Goal: Check status: Check status

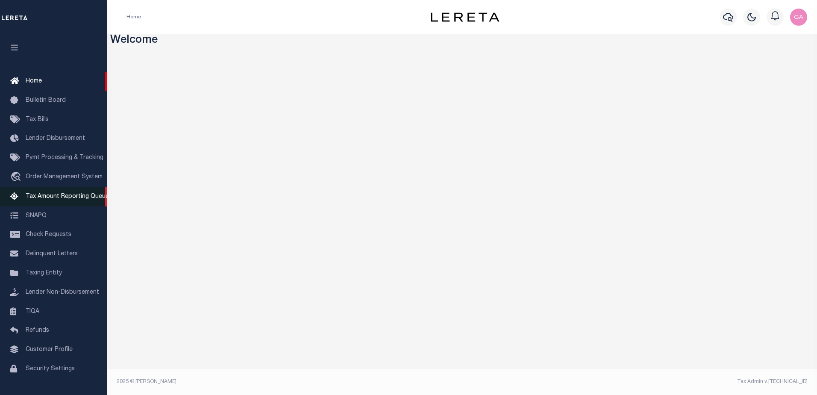
click at [59, 200] on span "Tax Amount Reporting Queue" at bounding box center [67, 197] width 83 height 6
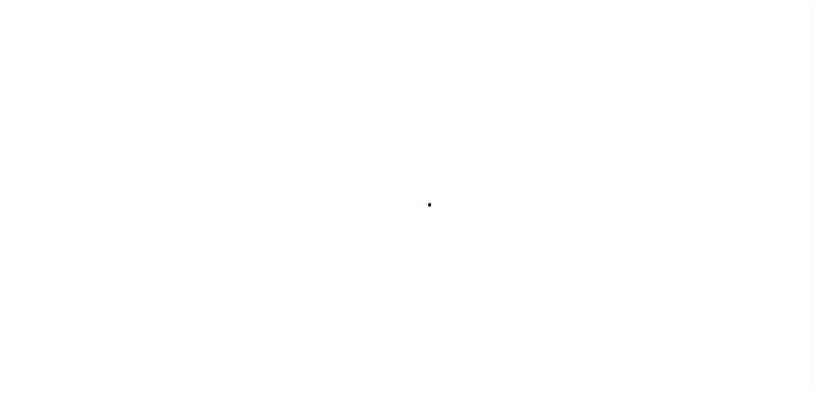
select select "100"
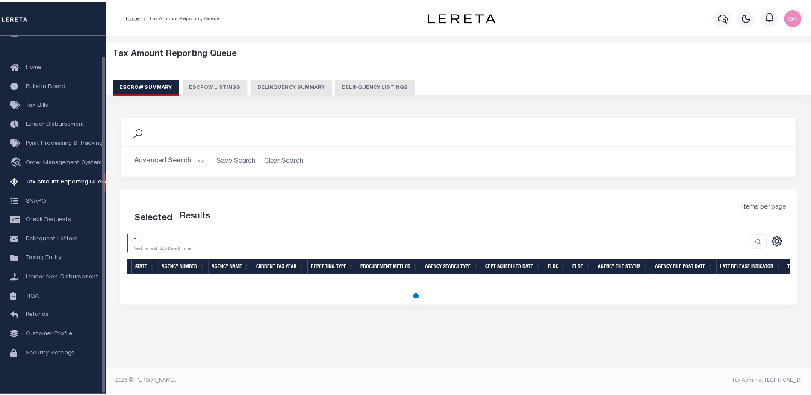
scroll to position [21, 0]
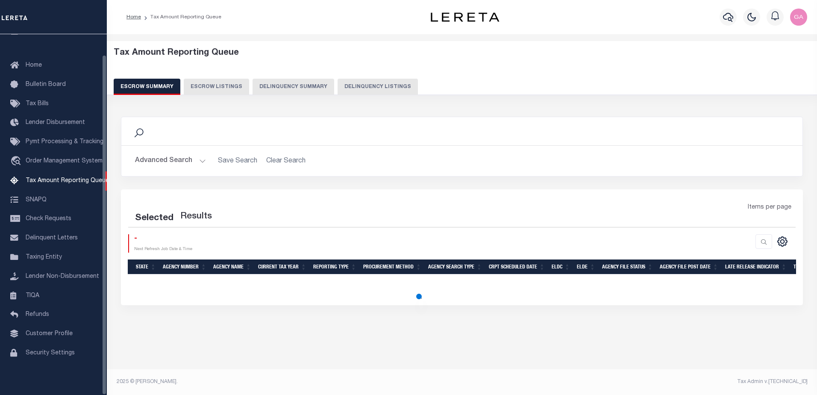
select select "100"
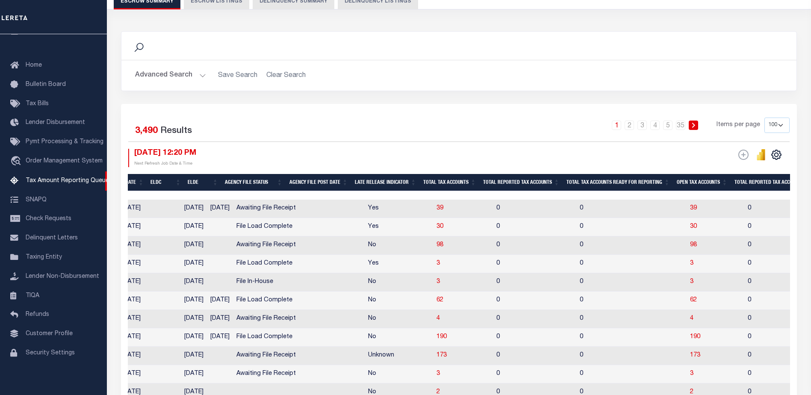
scroll to position [0, 537]
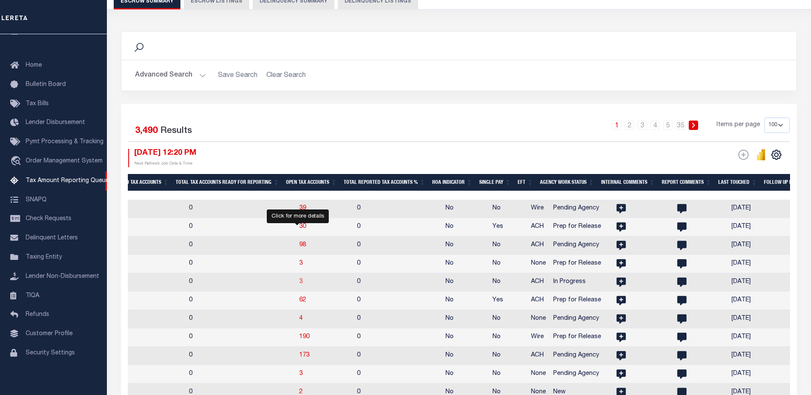
click at [299, 284] on span "3" at bounding box center [300, 282] width 3 height 6
select select "100"
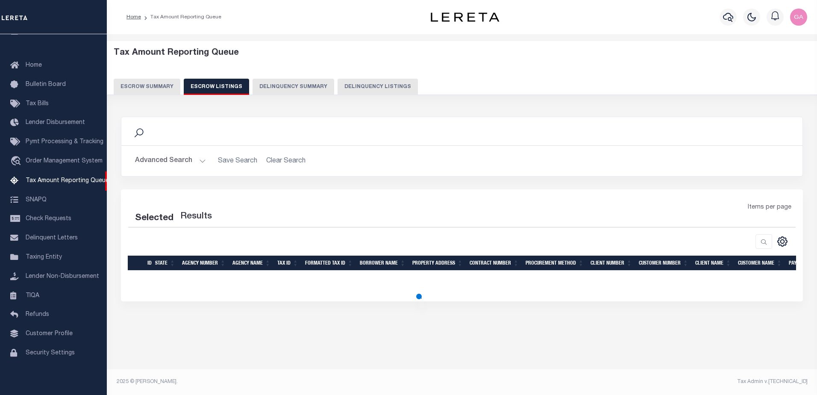
select select "100"
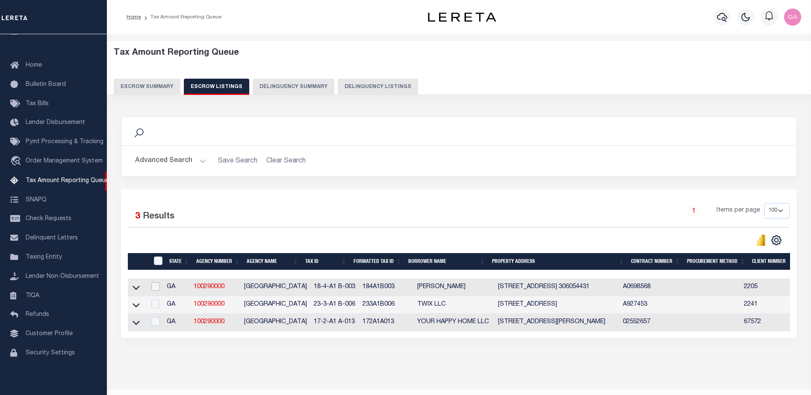
click at [157, 289] on input "checkbox" at bounding box center [155, 286] width 9 height 9
checkbox input "true"
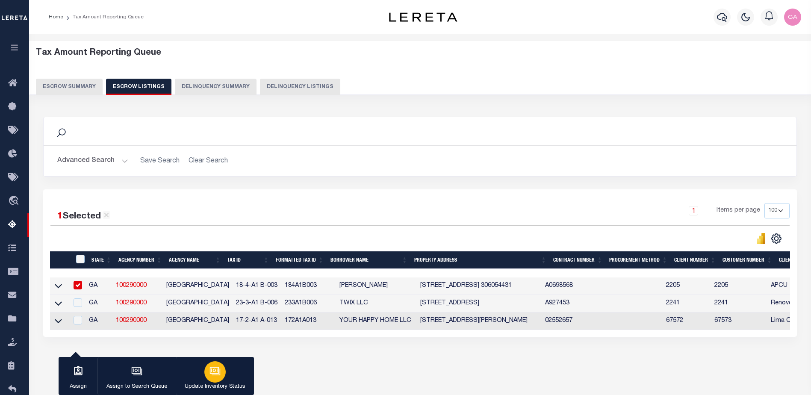
click at [213, 373] on icon "button" at bounding box center [214, 370] width 11 height 11
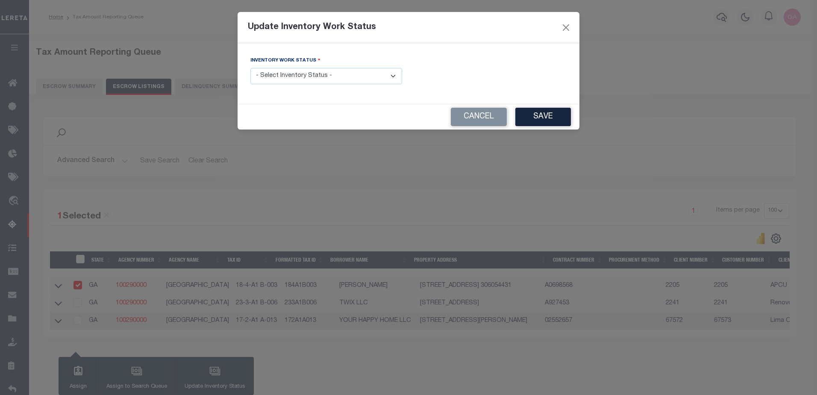
click at [333, 74] on select "- Select Inventory Status - Manual - Exception Pended - Awaiting Search Late Ad…" at bounding box center [326, 76] width 152 height 17
click at [479, 119] on button "Cancel" at bounding box center [479, 117] width 56 height 18
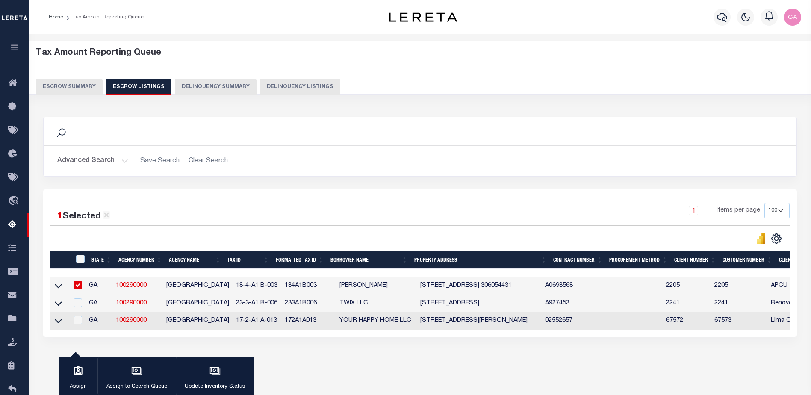
click at [74, 88] on button "Escrow Summary" at bounding box center [69, 87] width 67 height 16
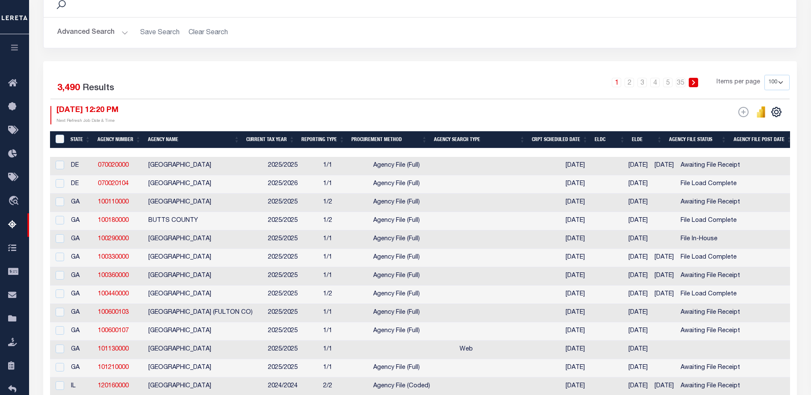
scroll to position [0, 0]
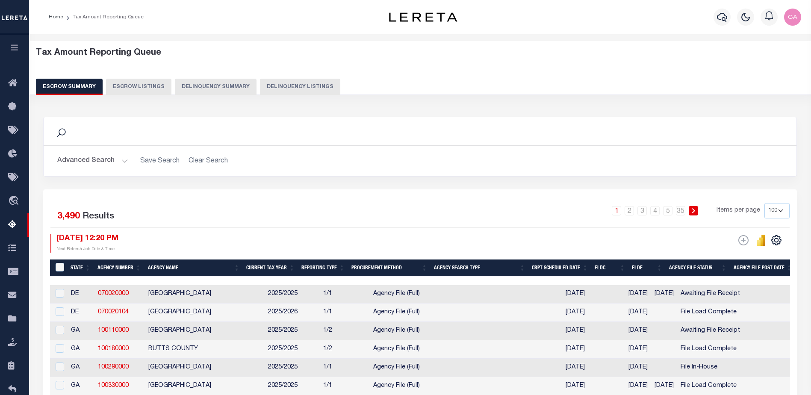
click at [132, 88] on button "Escrow Listings" at bounding box center [138, 87] width 65 height 16
select select "100"
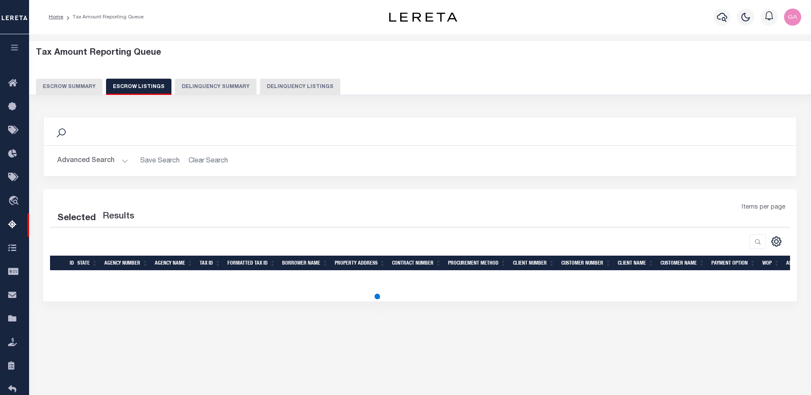
select select "100"
